Goal: Task Accomplishment & Management: Manage account settings

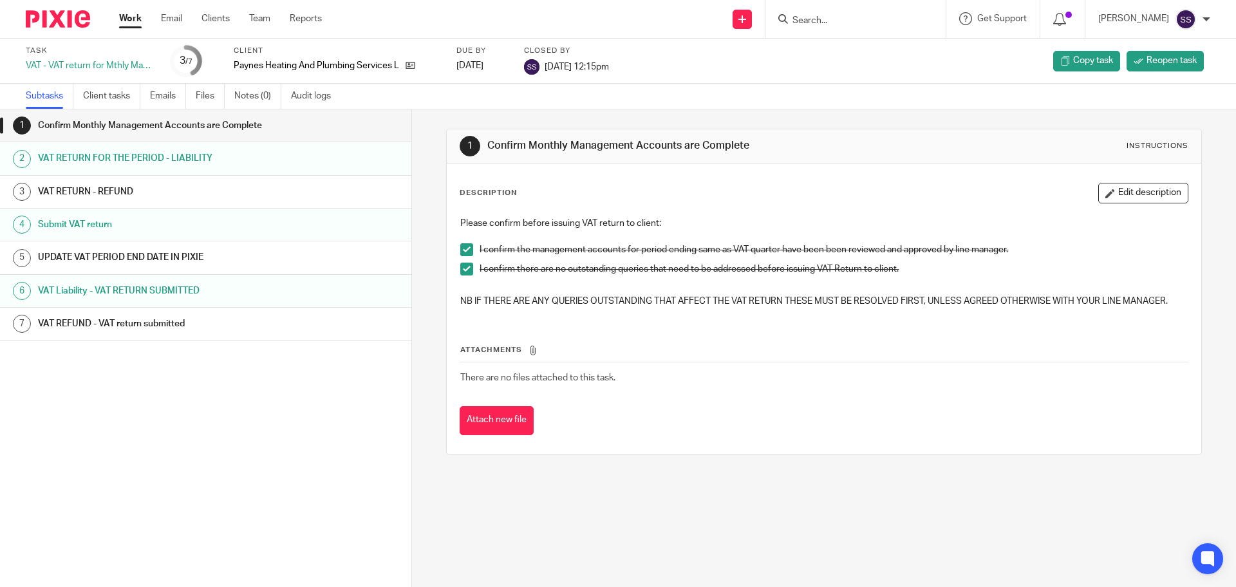
click at [127, 23] on link "Work" at bounding box center [130, 18] width 23 height 13
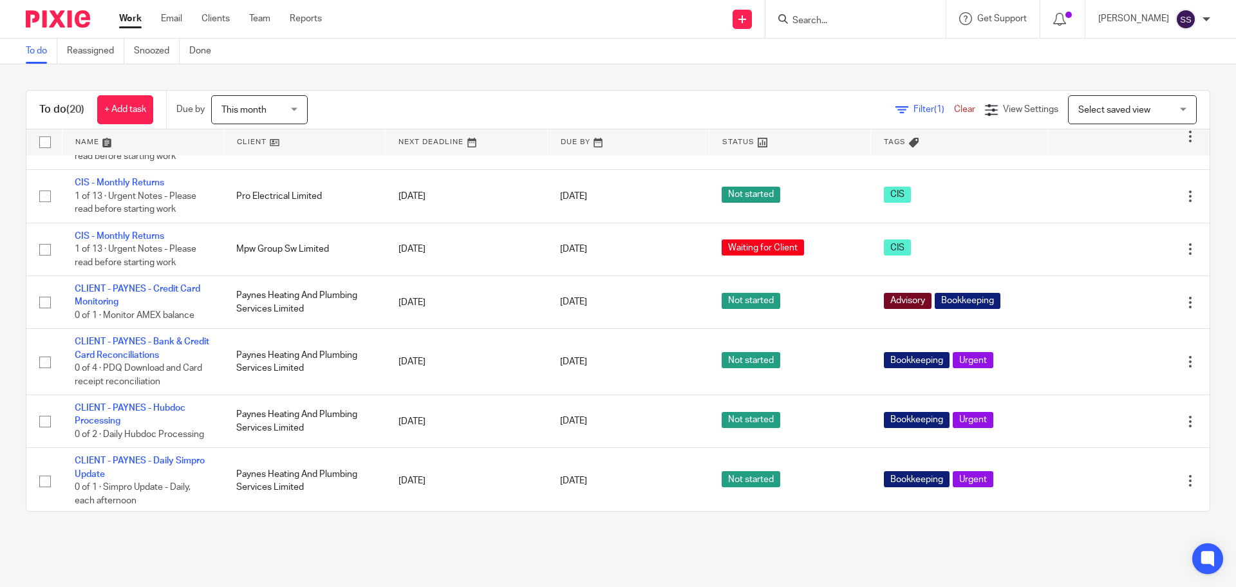
scroll to position [854, 0]
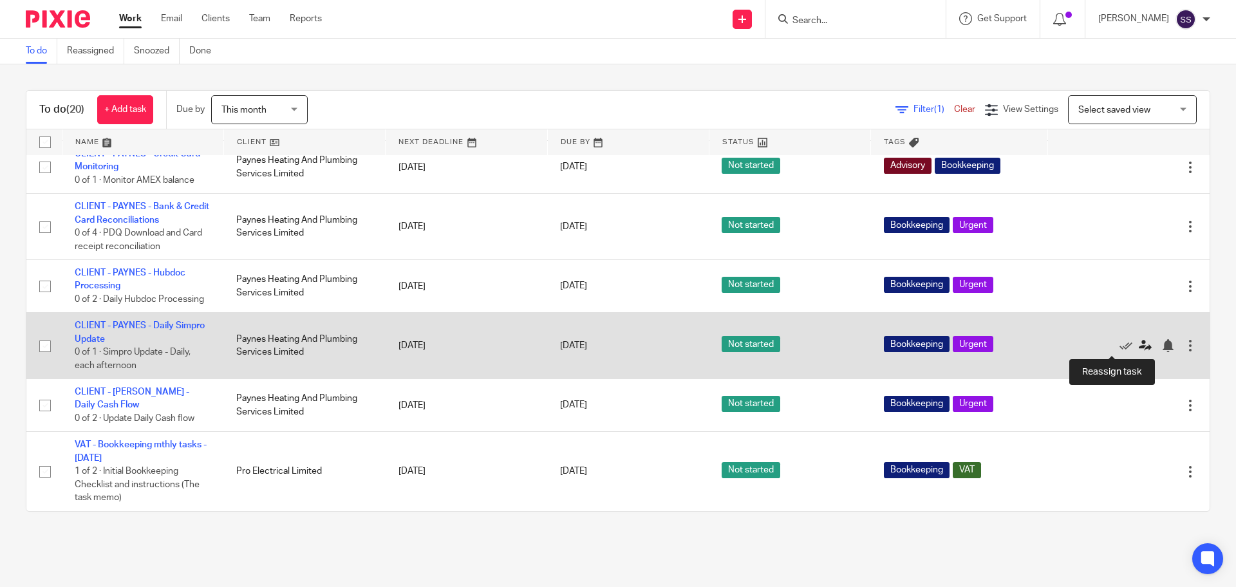
click at [1139, 345] on icon at bounding box center [1145, 345] width 13 height 13
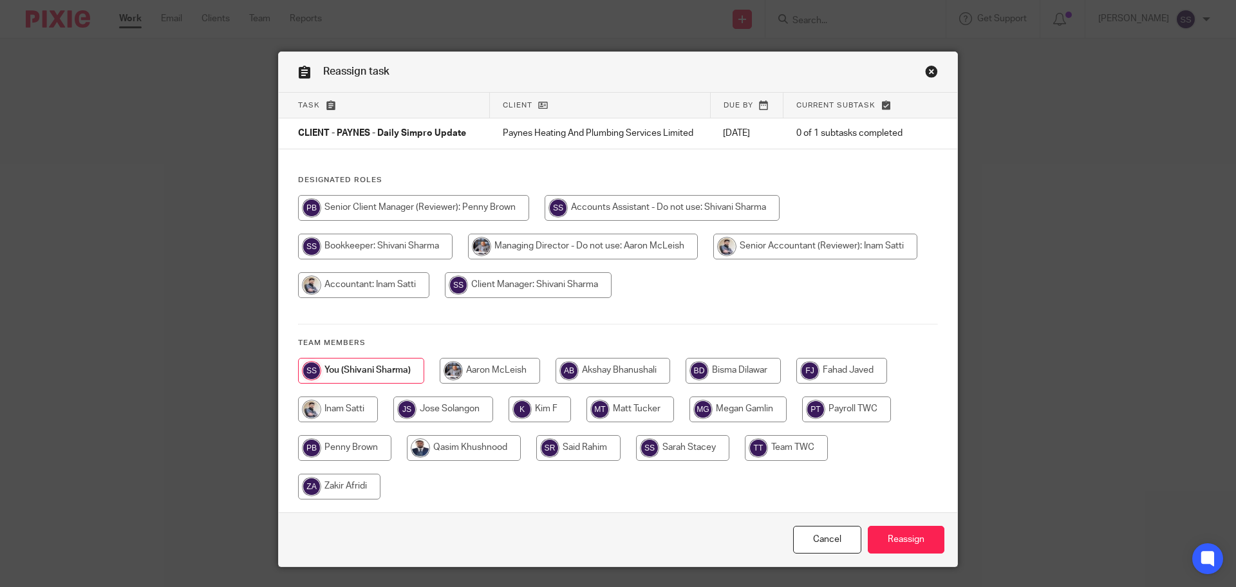
click at [472, 404] on input "radio" at bounding box center [443, 410] width 100 height 26
radio input "true"
click at [908, 541] on input "Reassign" at bounding box center [906, 540] width 77 height 28
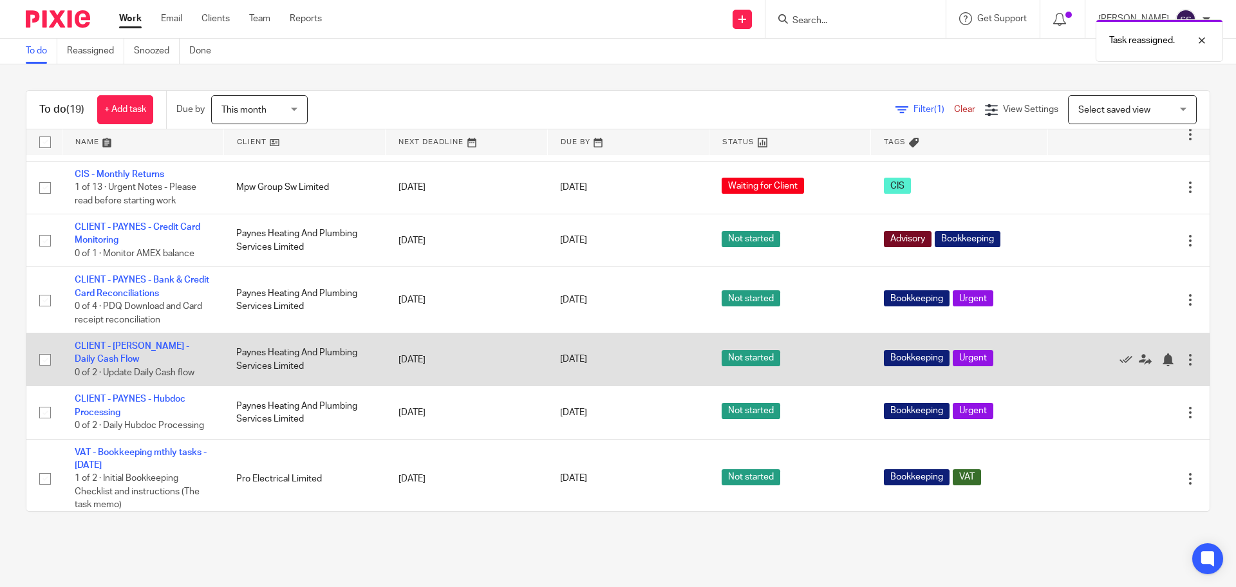
scroll to position [787, 0]
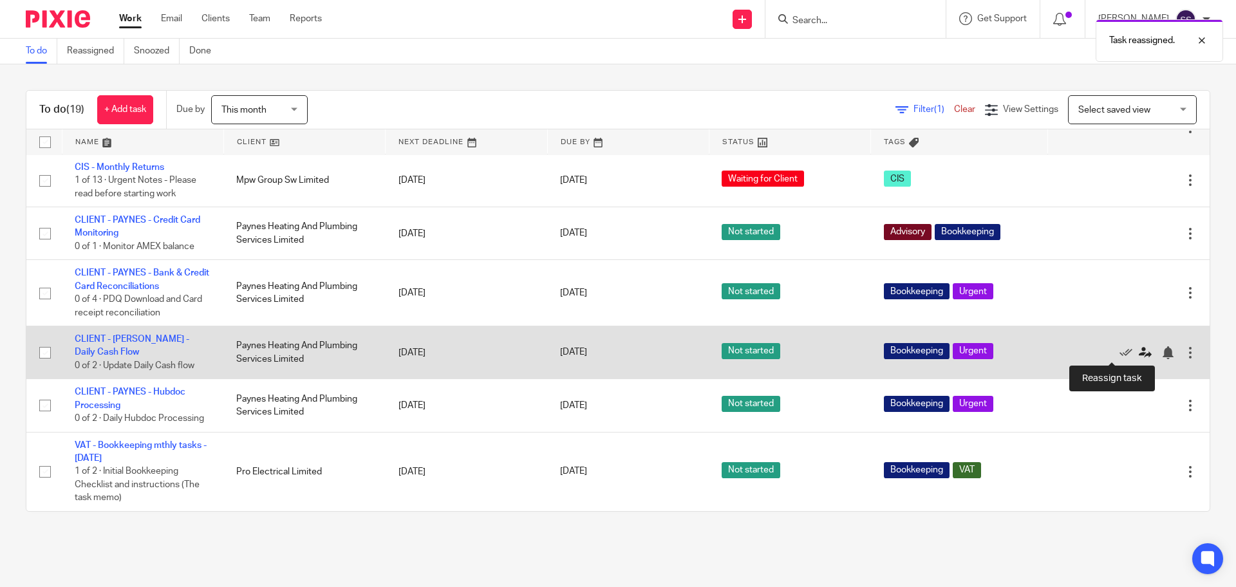
click at [1139, 353] on icon at bounding box center [1145, 352] width 13 height 13
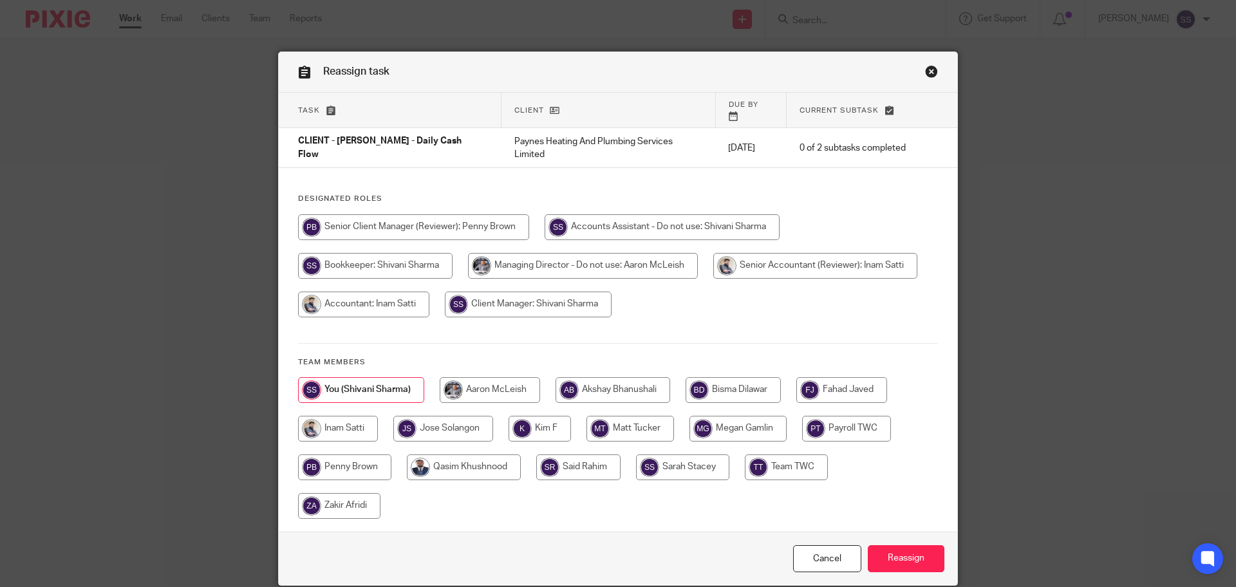
click at [926, 70] on link "Close this dialog window" at bounding box center [931, 73] width 13 height 17
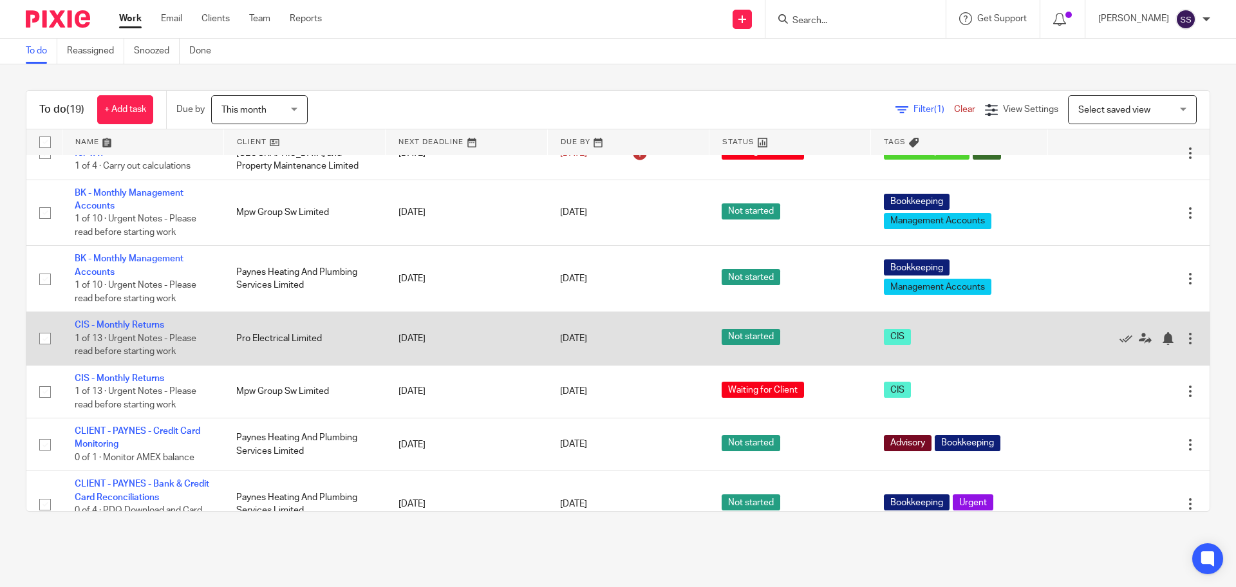
scroll to position [787, 0]
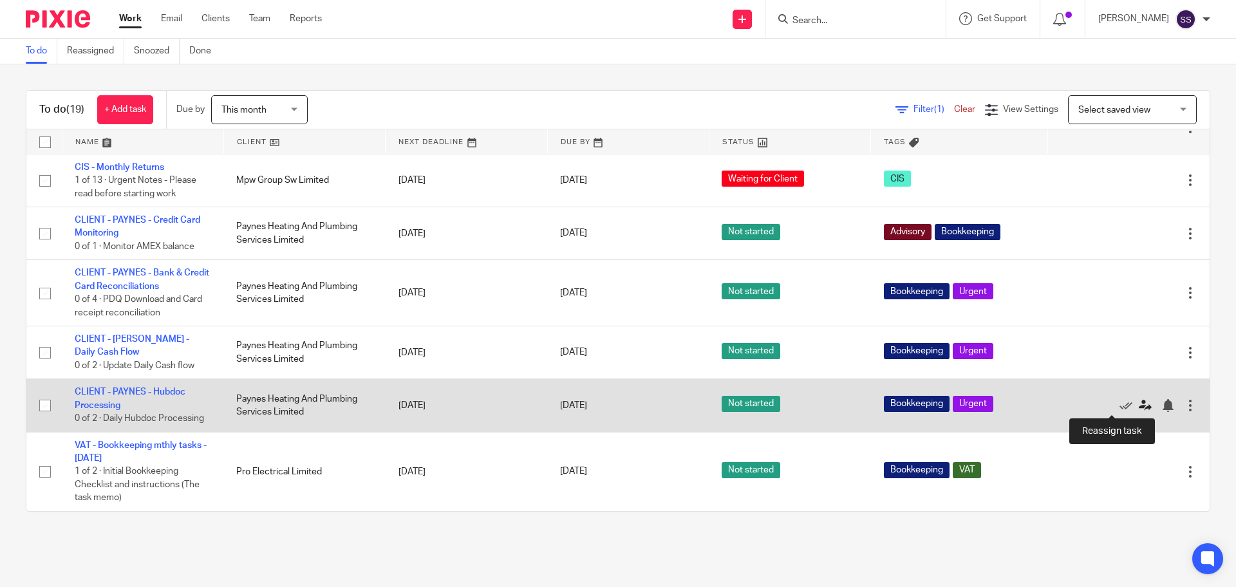
click at [1139, 400] on icon at bounding box center [1145, 405] width 13 height 13
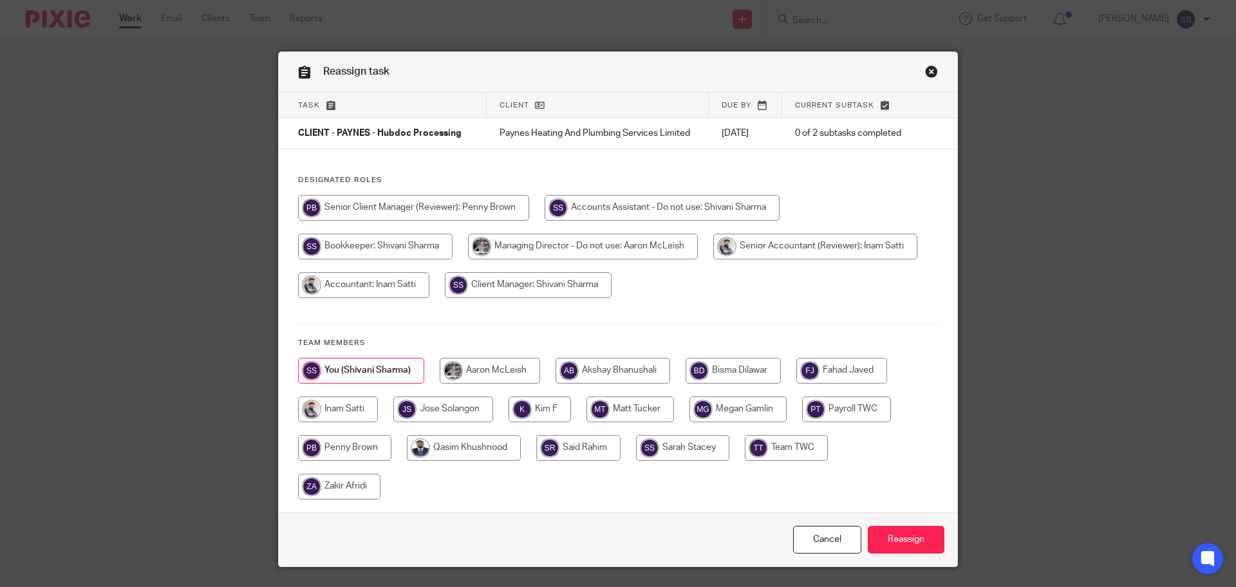
click at [450, 406] on input "radio" at bounding box center [443, 410] width 100 height 26
radio input "true"
click at [904, 533] on input "Reassign" at bounding box center [906, 540] width 77 height 28
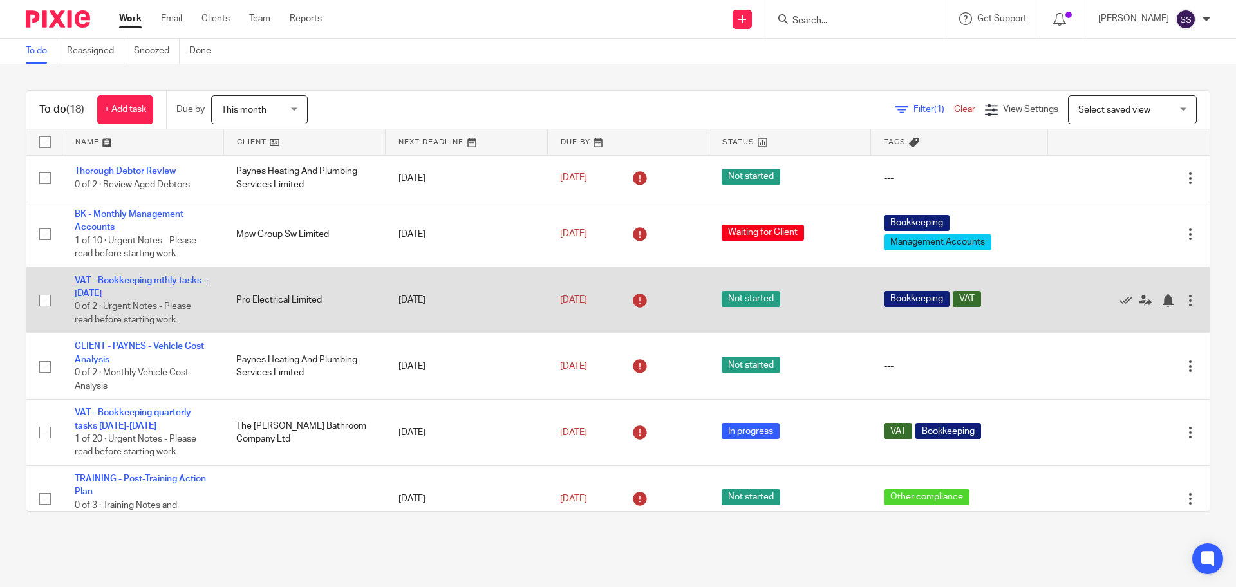
click at [173, 281] on link "VAT - Bookkeeping mthly tasks - August 2025" at bounding box center [141, 287] width 132 height 22
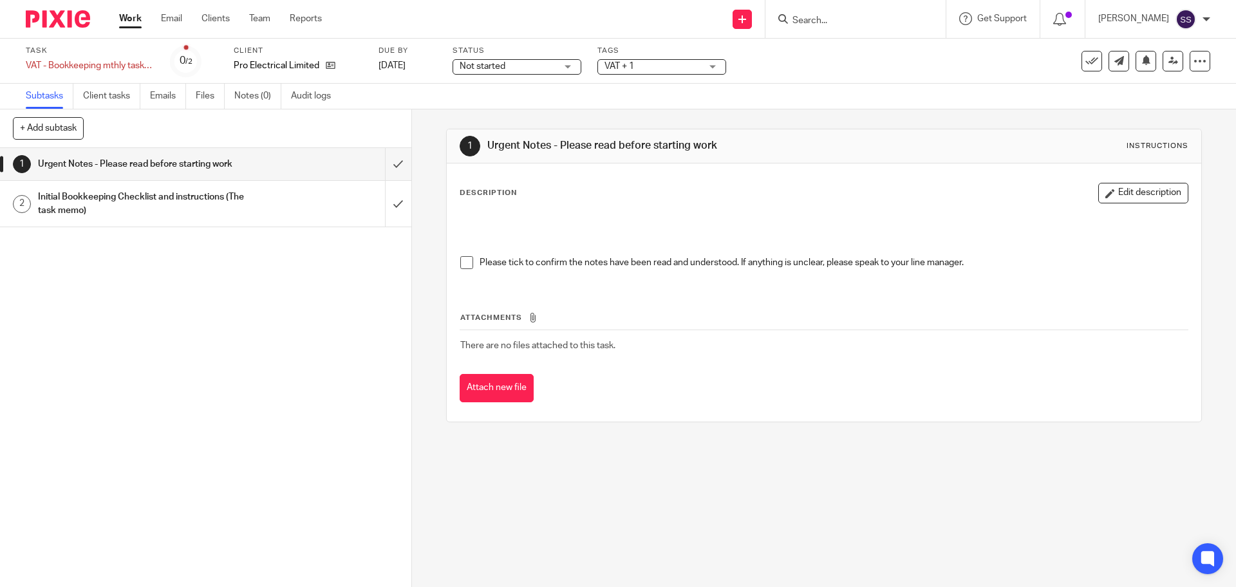
click at [496, 73] on div "Not started Not started" at bounding box center [517, 66] width 129 height 15
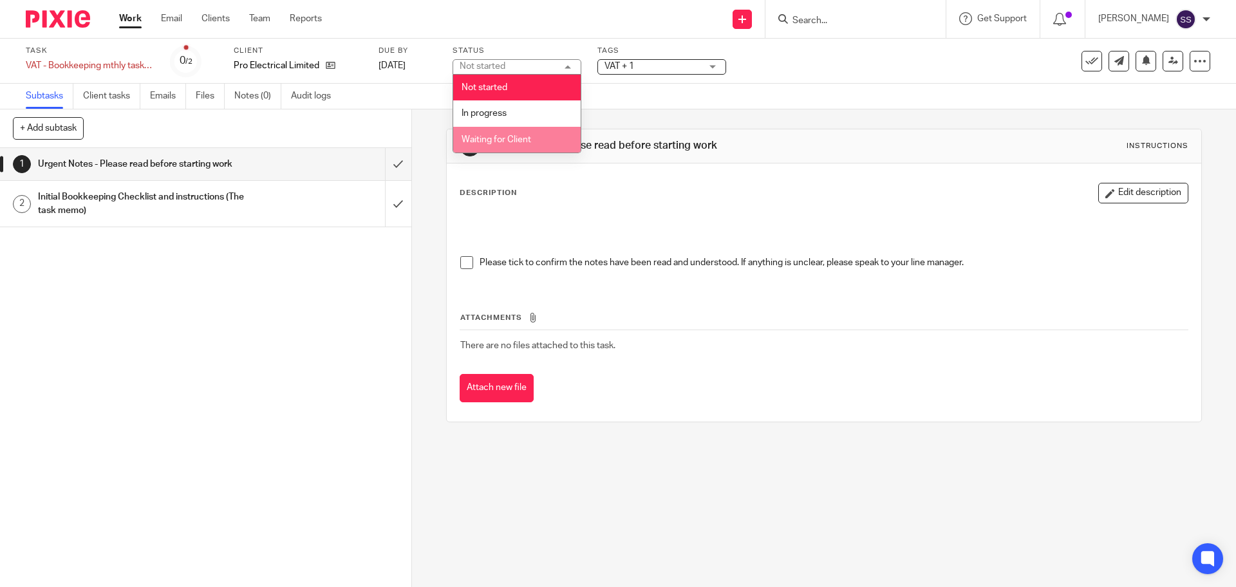
click at [503, 129] on li "Waiting for Client" at bounding box center [516, 140] width 127 height 26
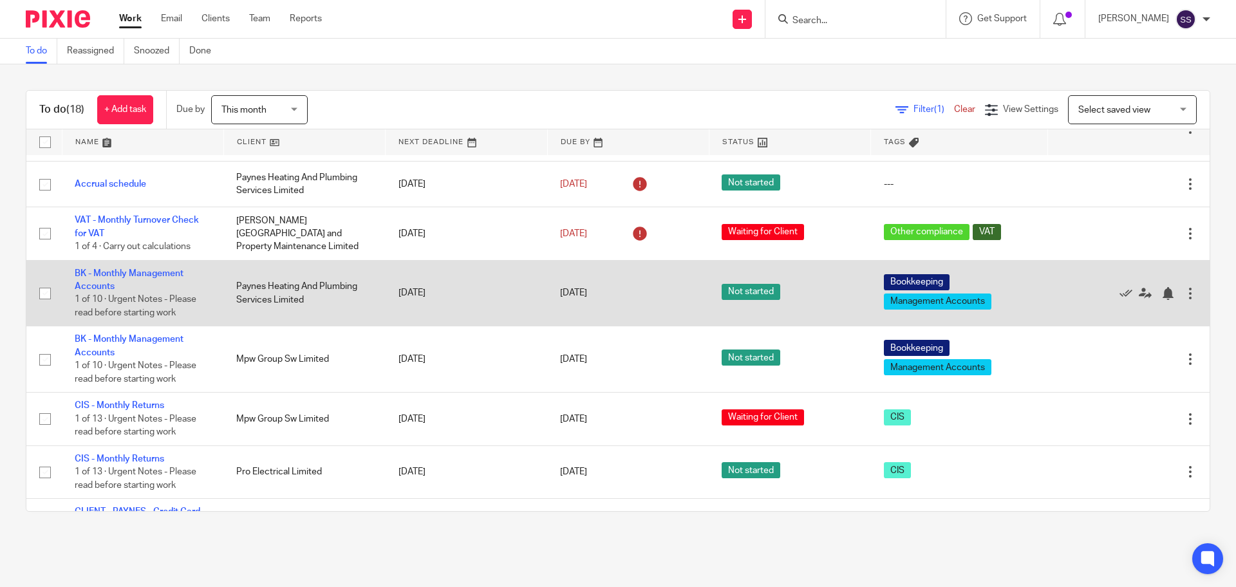
scroll to position [563, 0]
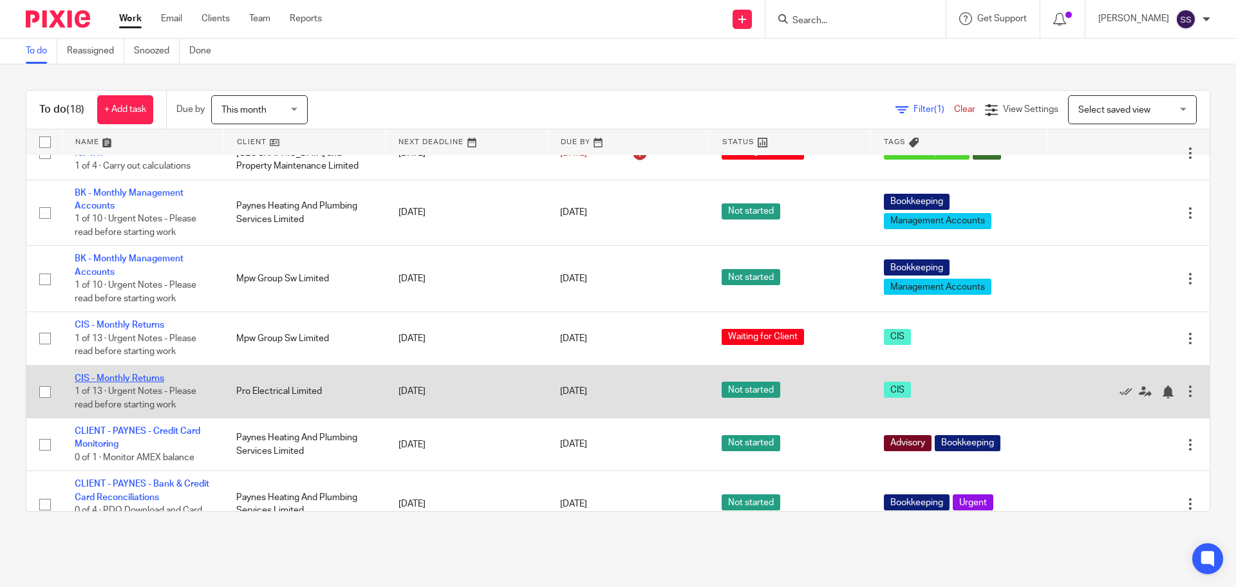
click at [132, 383] on link "CIS - Monthly Returns" at bounding box center [119, 378] width 89 height 9
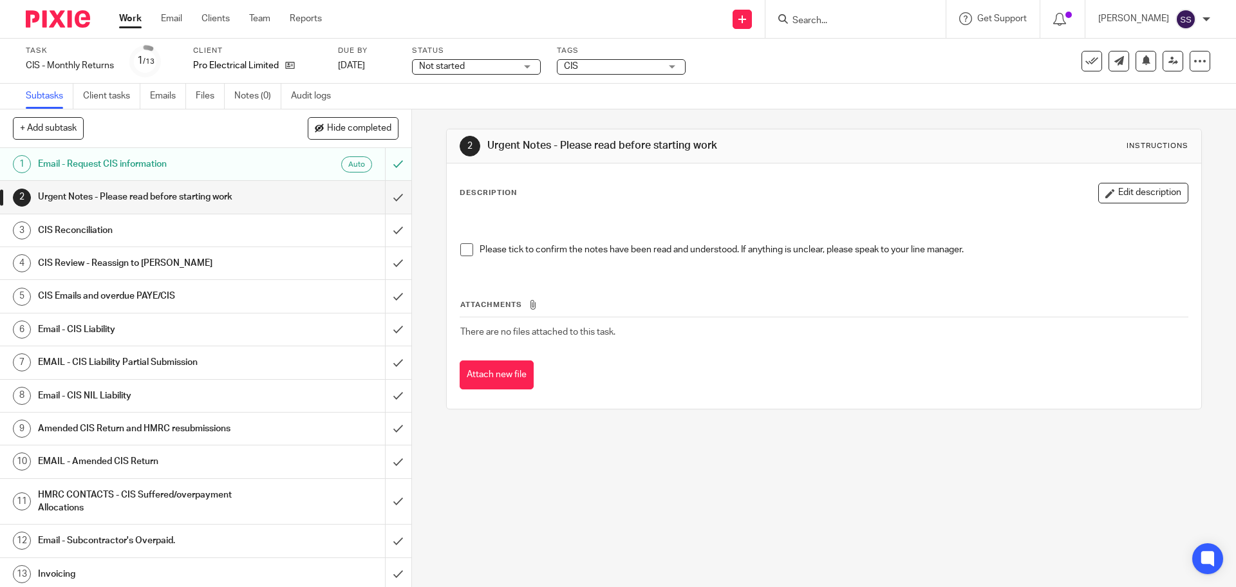
click at [464, 68] on span "Not started" at bounding box center [442, 66] width 46 height 9
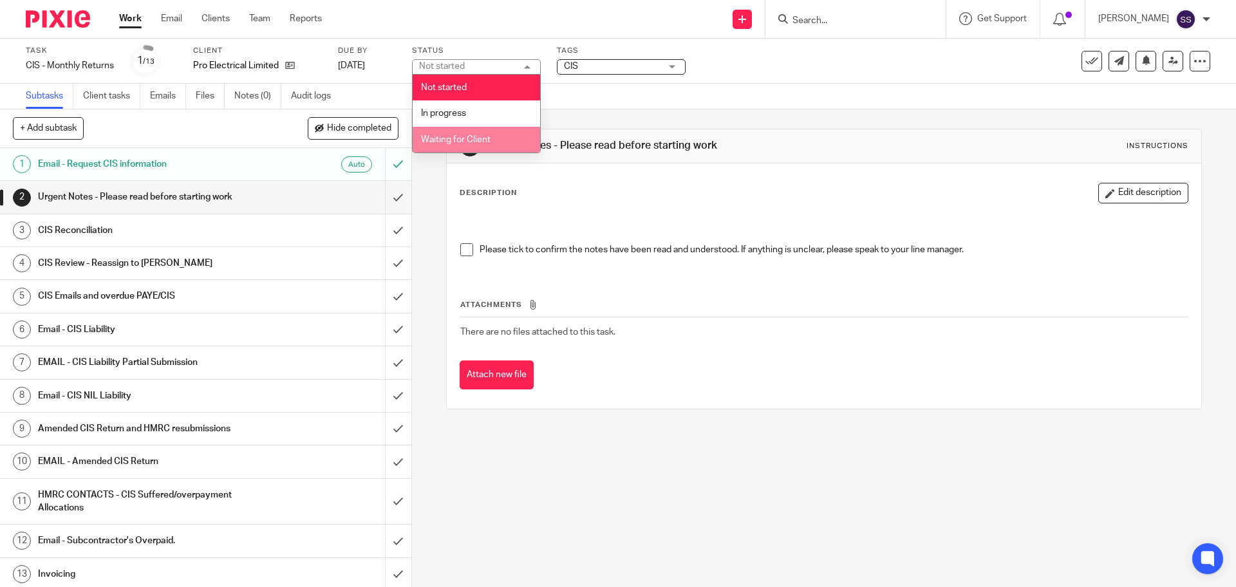
click at [451, 151] on li "Waiting for Client" at bounding box center [476, 140] width 127 height 26
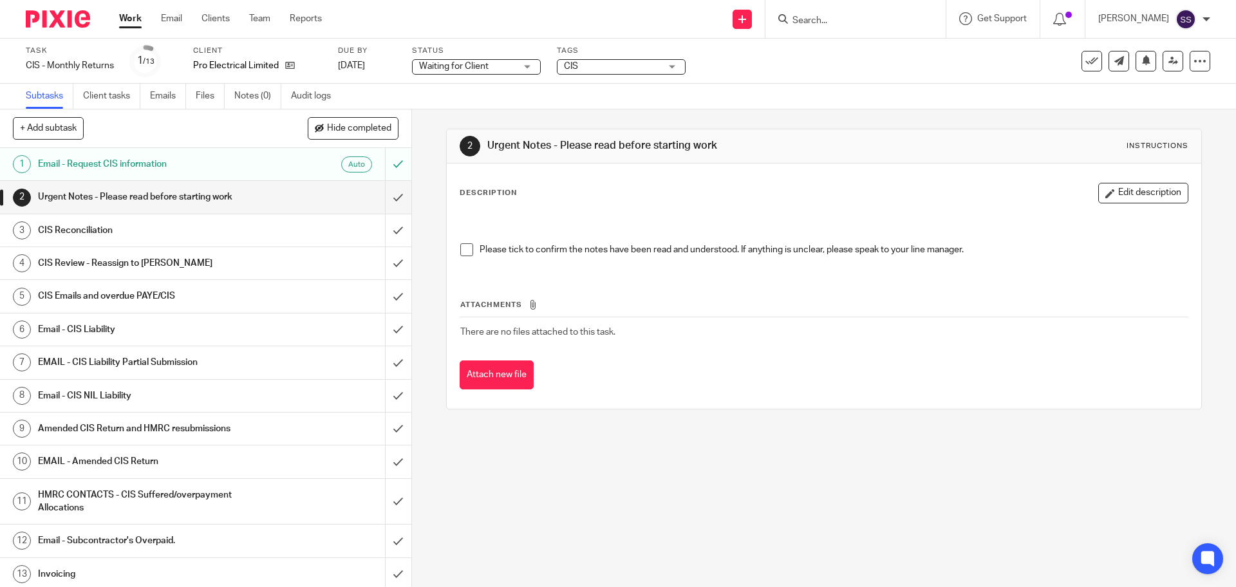
click at [138, 29] on div "Work Email Clients Team Reports Work Email Clients Team Reports Settings" at bounding box center [223, 19] width 235 height 38
click at [139, 19] on link "Work" at bounding box center [130, 18] width 23 height 13
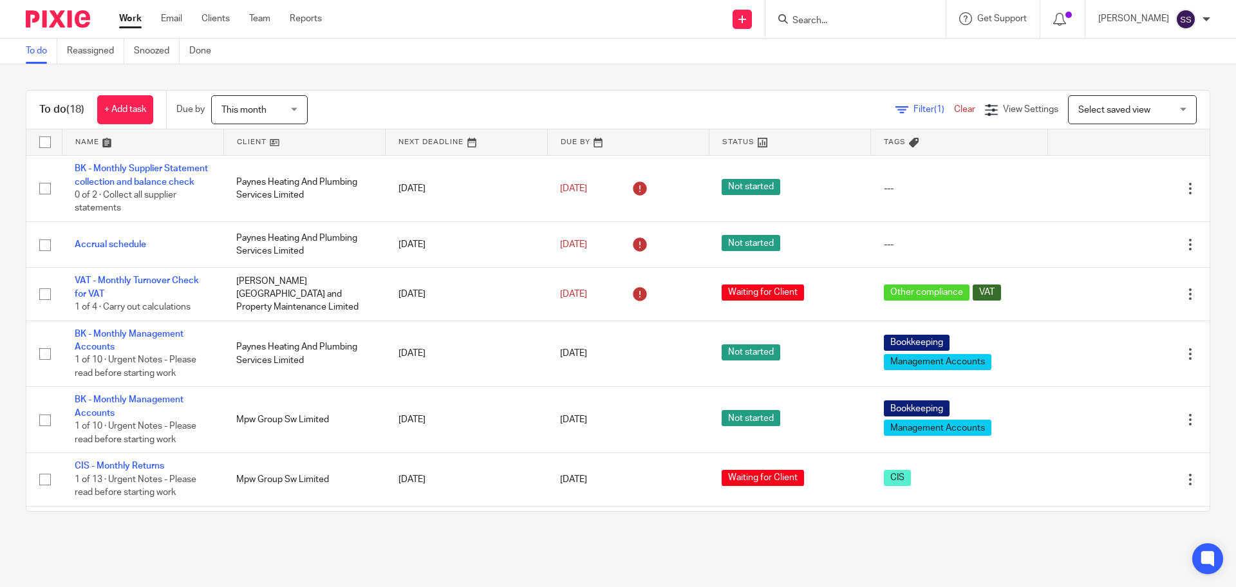
scroll to position [483, 0]
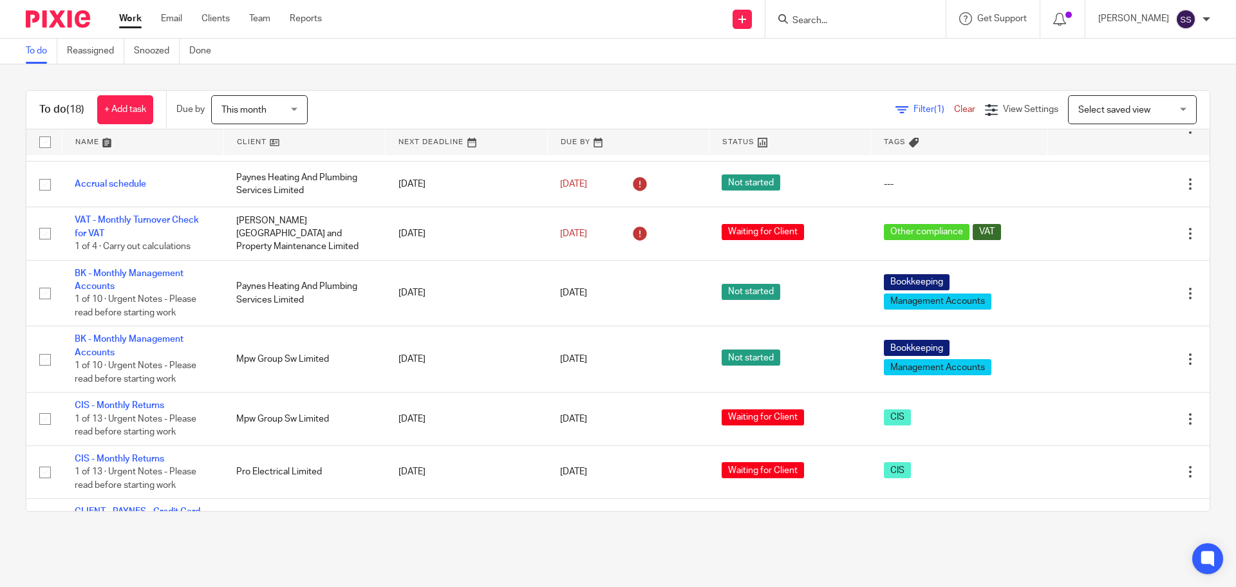
click at [247, 136] on link at bounding box center [304, 142] width 161 height 26
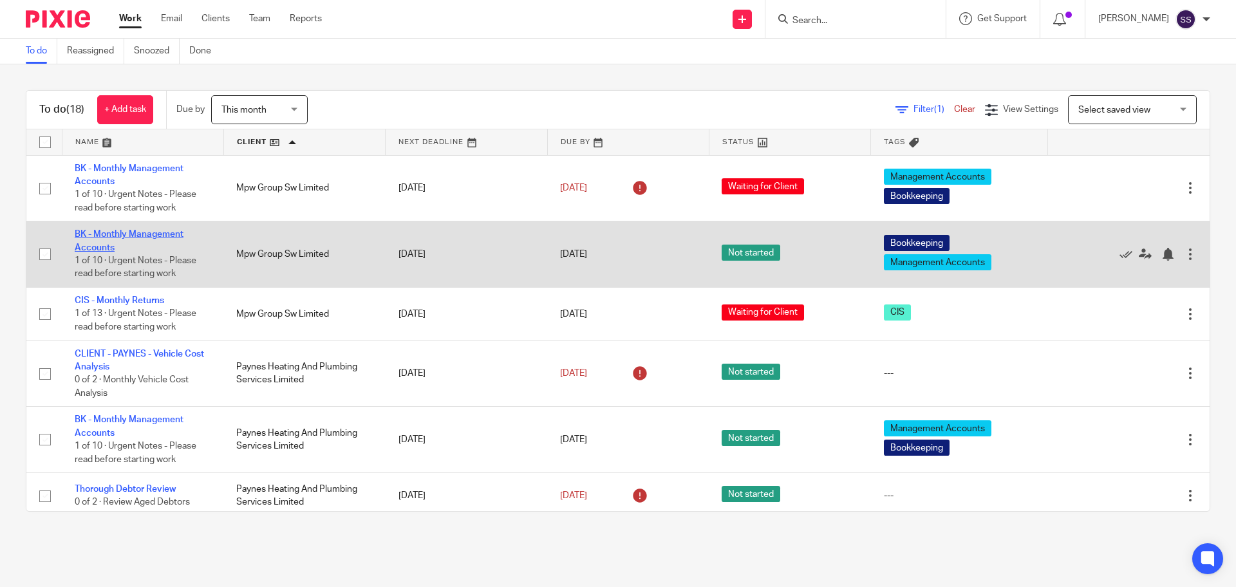
click at [167, 235] on link "BK - Monthly Management Accounts" at bounding box center [129, 241] width 109 height 22
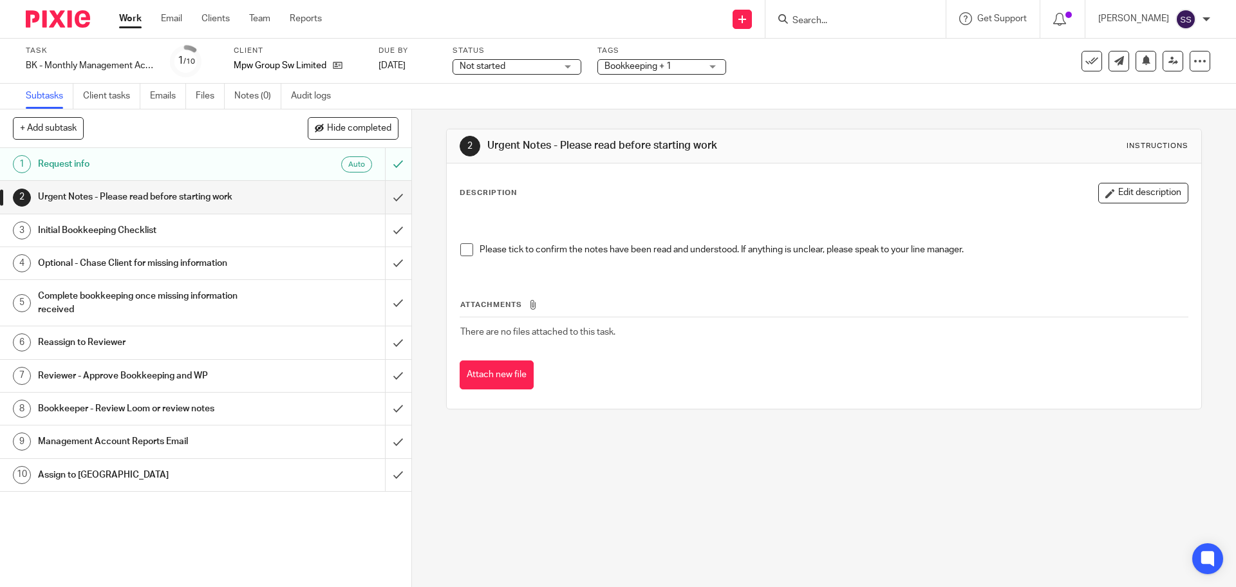
click at [472, 64] on span "Not started" at bounding box center [483, 66] width 46 height 9
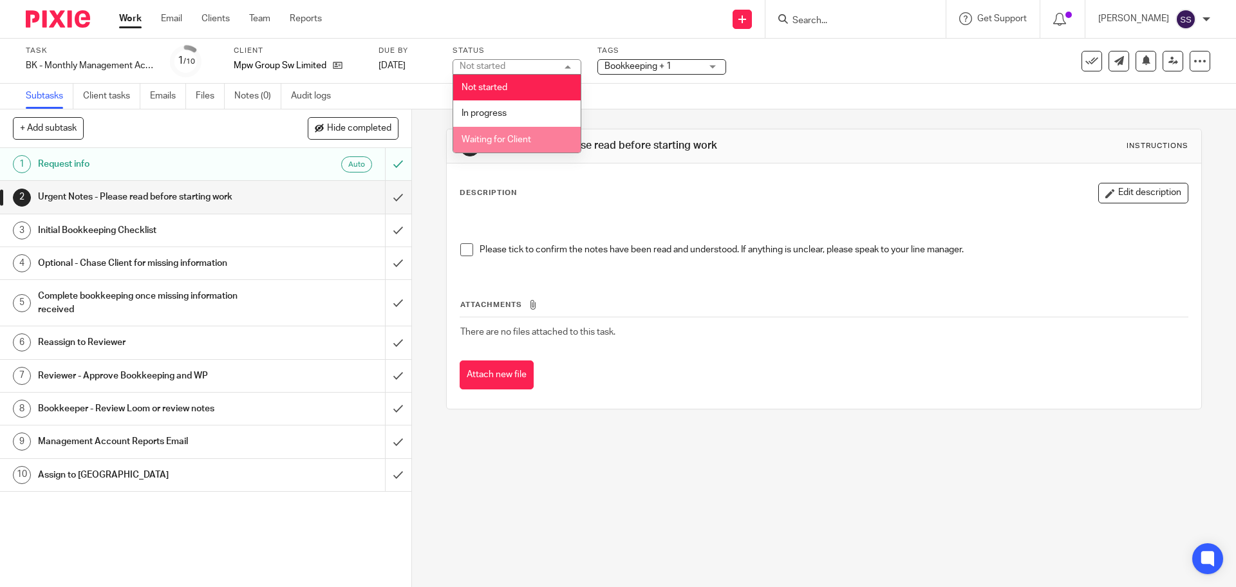
click at [509, 140] on span "Waiting for Client" at bounding box center [497, 139] width 70 height 9
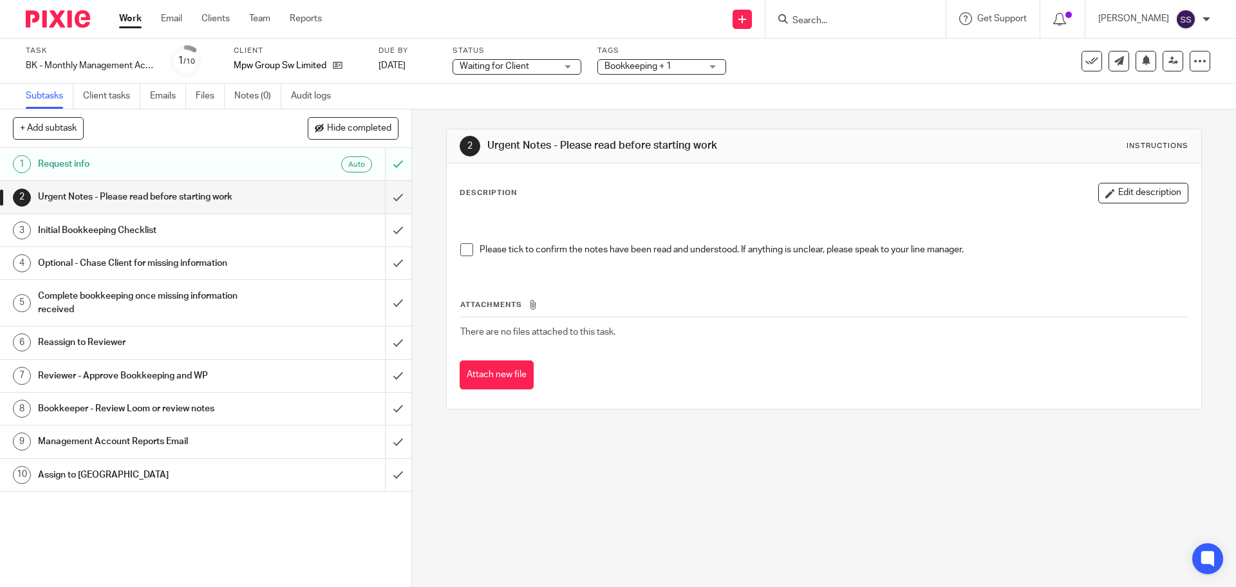
click at [122, 20] on link "Work" at bounding box center [130, 18] width 23 height 13
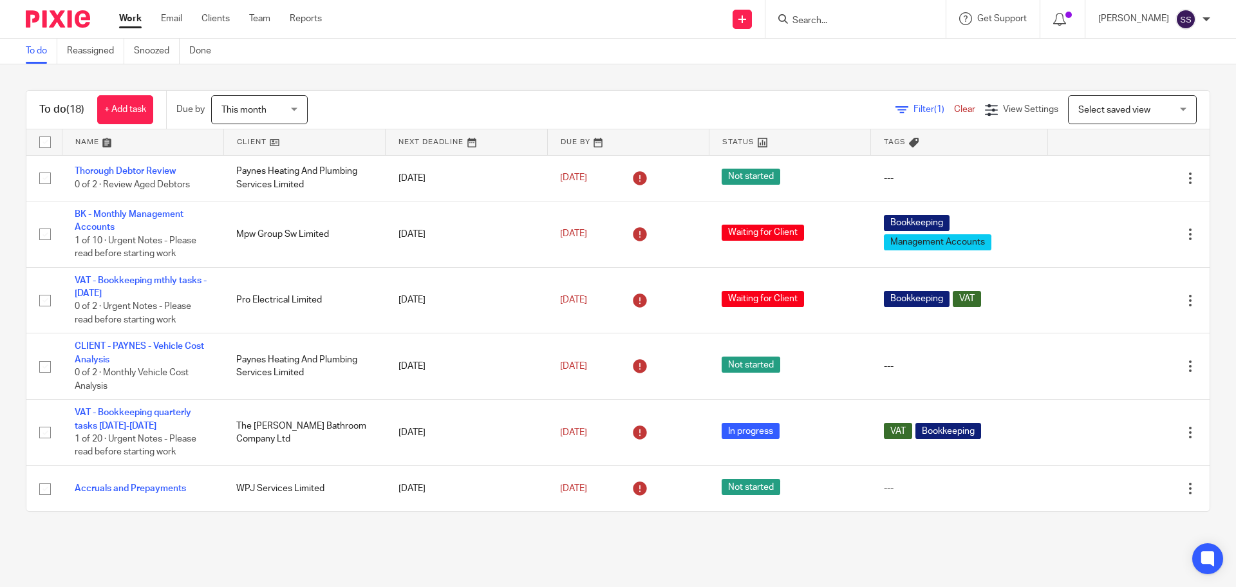
click at [254, 138] on link at bounding box center [304, 142] width 161 height 26
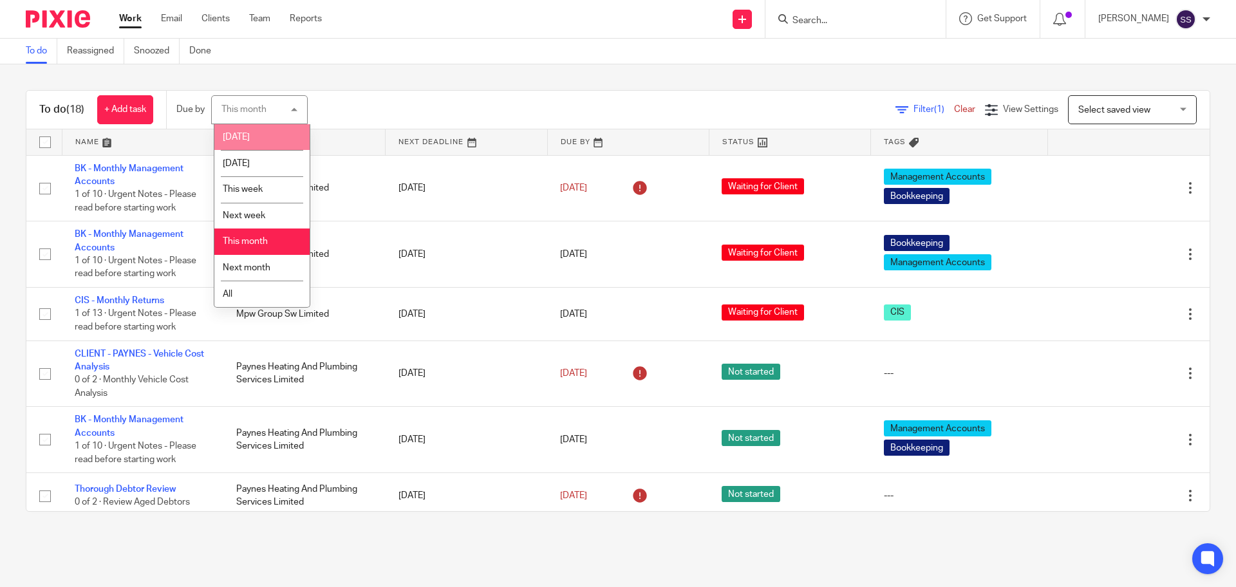
click at [254, 142] on li "[DATE]" at bounding box center [261, 137] width 95 height 26
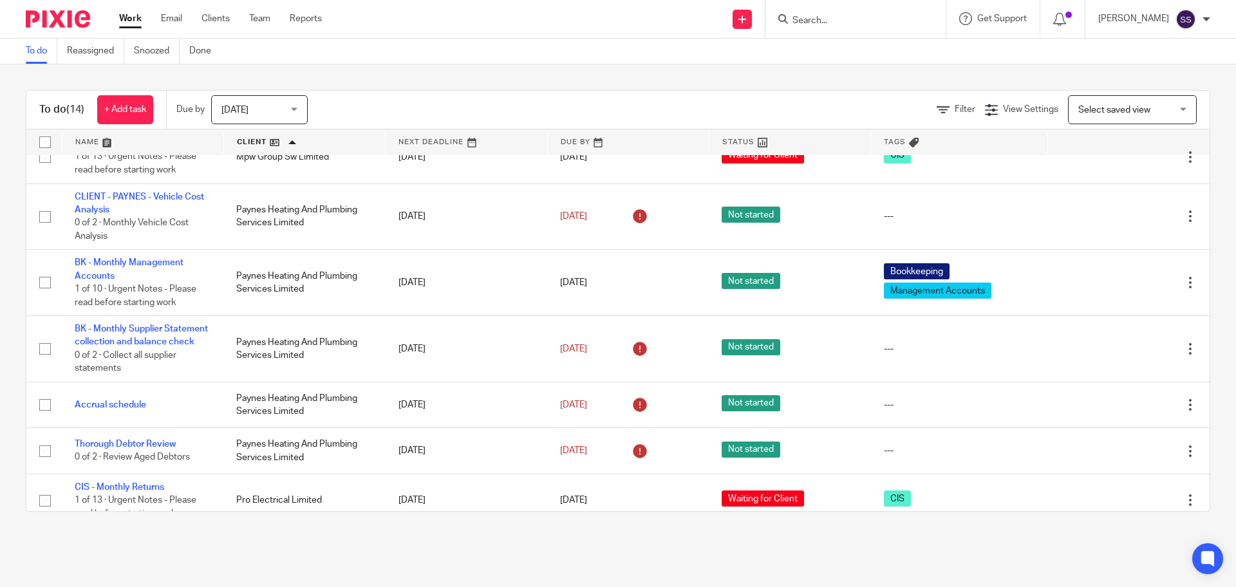
scroll to position [159, 0]
